Goal: Navigation & Orientation: Find specific page/section

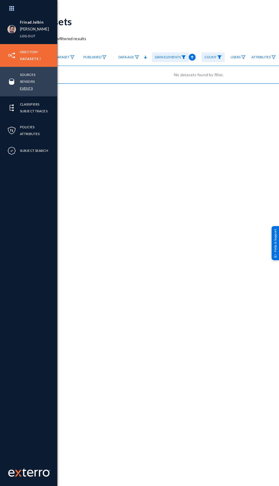
click at [22, 88] on link "Events" at bounding box center [26, 88] width 13 height 7
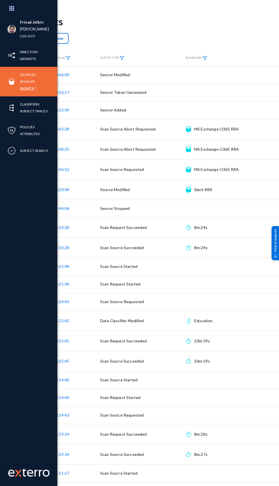
click at [34, 88] on link "Events" at bounding box center [27, 88] width 14 height 7
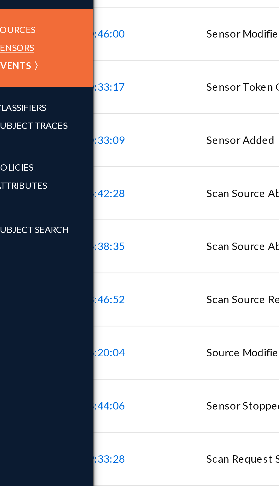
click at [29, 82] on link "Sensors" at bounding box center [27, 81] width 15 height 7
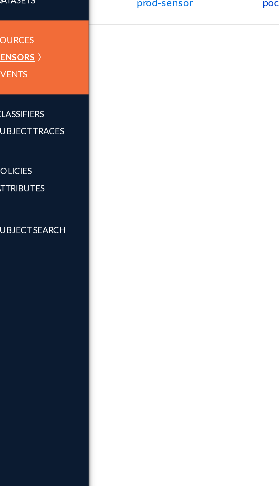
scroll to position [0, 1]
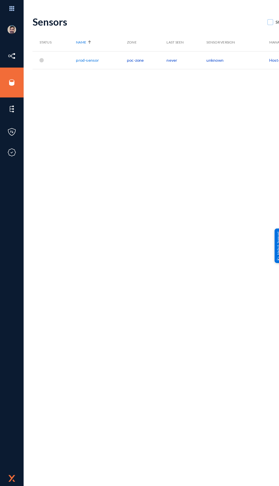
click at [131, 234] on div "Sensors Show Disconnected New Sensor Status Name Zone Last Seen Sensor Version …" at bounding box center [197, 248] width 331 height 476
